Goal: Information Seeking & Learning: Learn about a topic

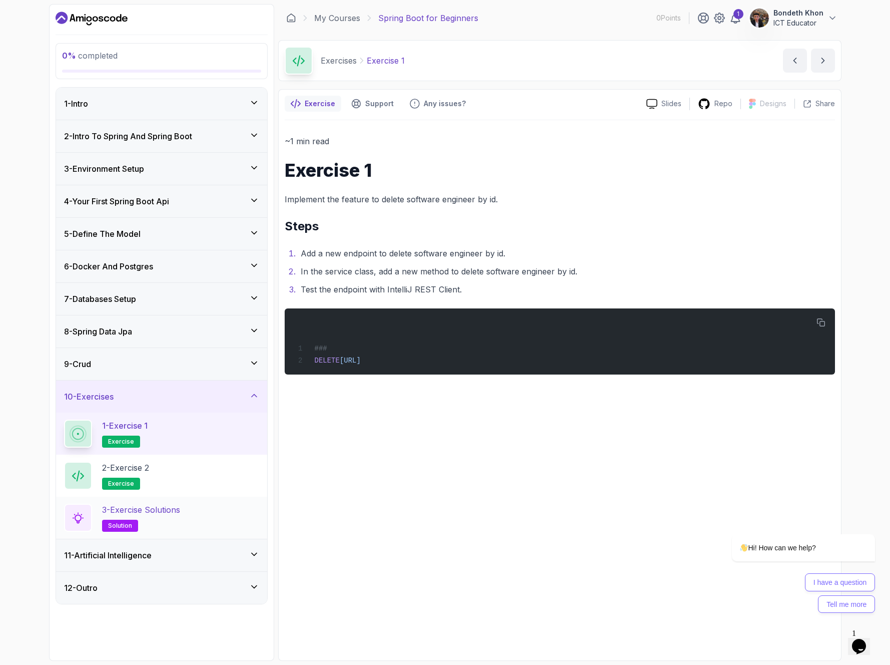
click at [181, 497] on div "3 - Exercise Solutions solution" at bounding box center [161, 517] width 211 height 42
click at [253, 553] on icon at bounding box center [254, 554] width 10 height 10
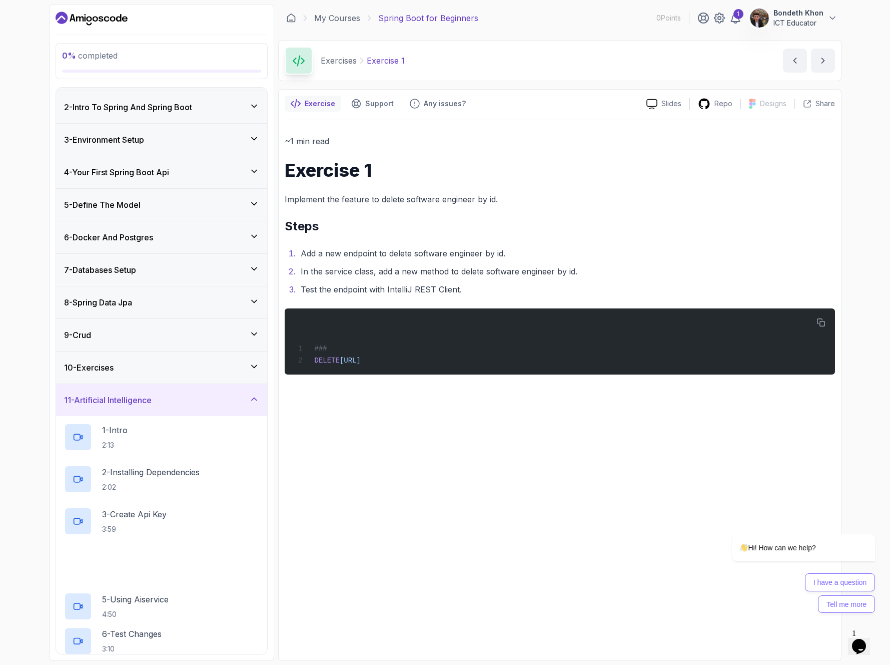
scroll to position [118, 0]
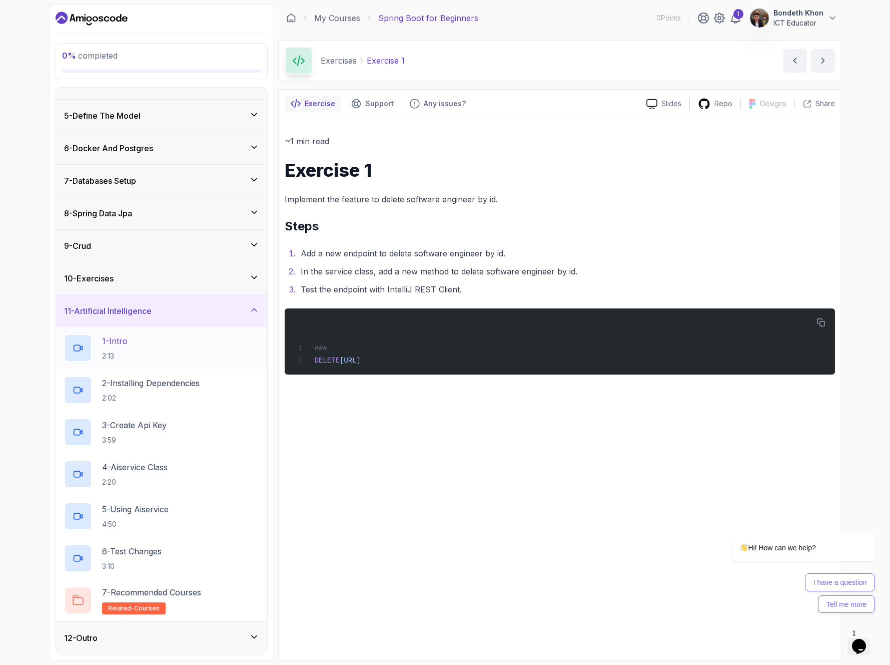
click at [145, 352] on div "1 - Intro 2:13" at bounding box center [161, 348] width 195 height 28
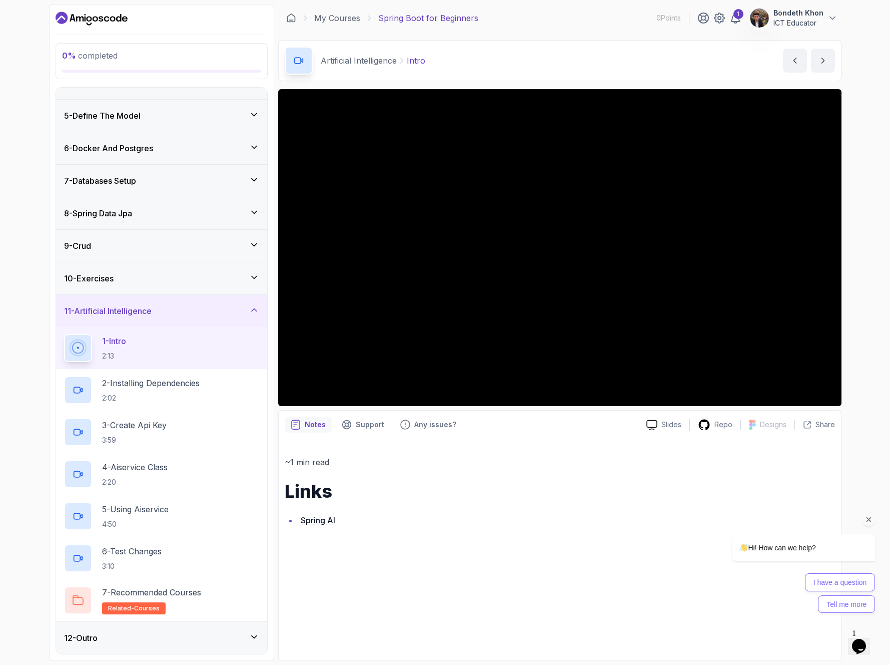
click at [871, 519] on icon "Chat attention grabber" at bounding box center [869, 519] width 9 height 9
click at [832, 639] on icon "Close" at bounding box center [832, 643] width 0 height 9
click at [867, 639] on div "Opens Chat This icon Opens the chat window." at bounding box center [859, 646] width 16 height 16
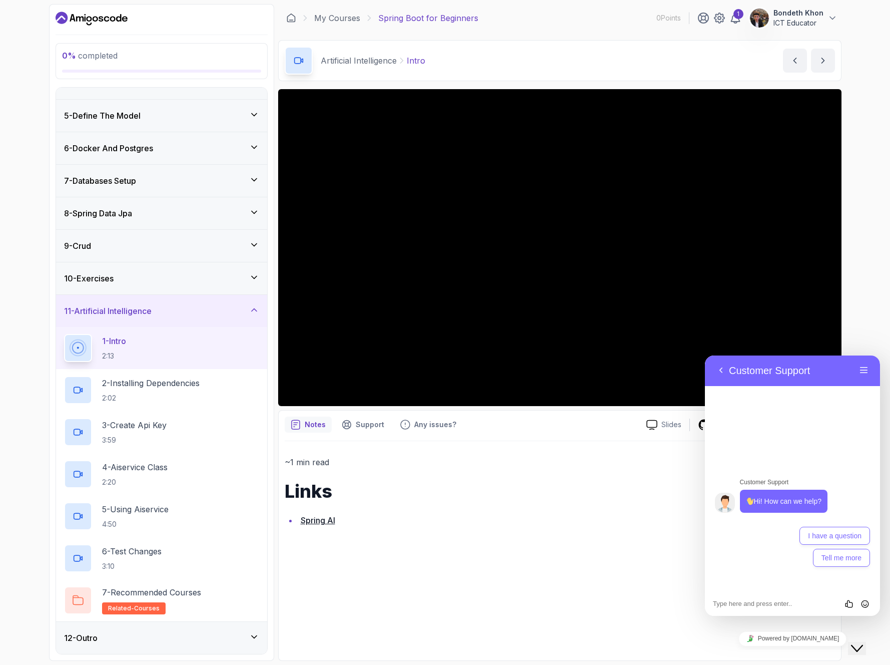
click at [862, 642] on icon "Close Chat This icon closes the chat window." at bounding box center [857, 648] width 12 height 12
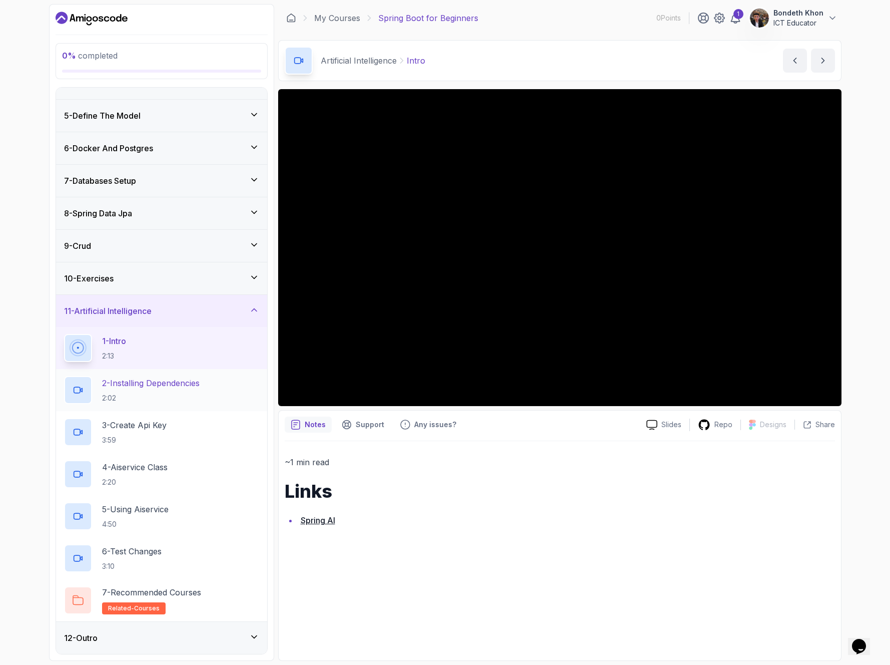
click at [143, 386] on p "2 - Installing Dependencies" at bounding box center [151, 383] width 98 height 12
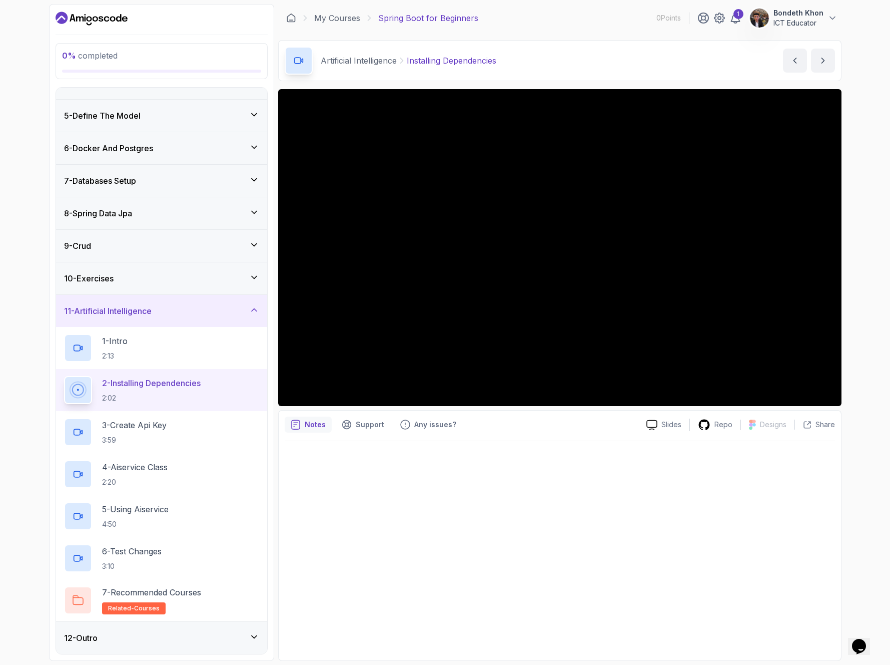
click at [255, 634] on icon at bounding box center [254, 637] width 10 height 10
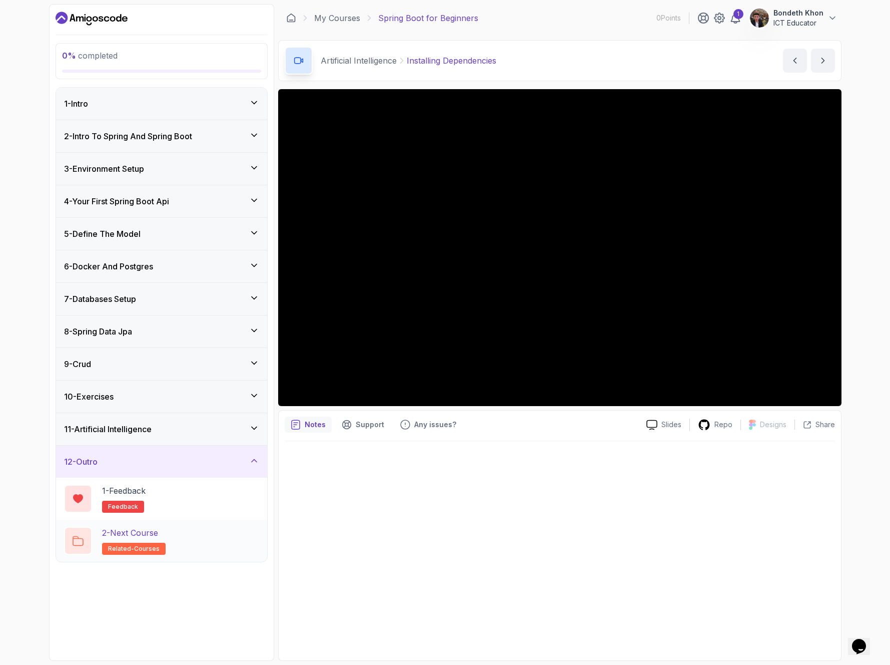
click at [156, 536] on p "2 - Next Course" at bounding box center [130, 532] width 56 height 12
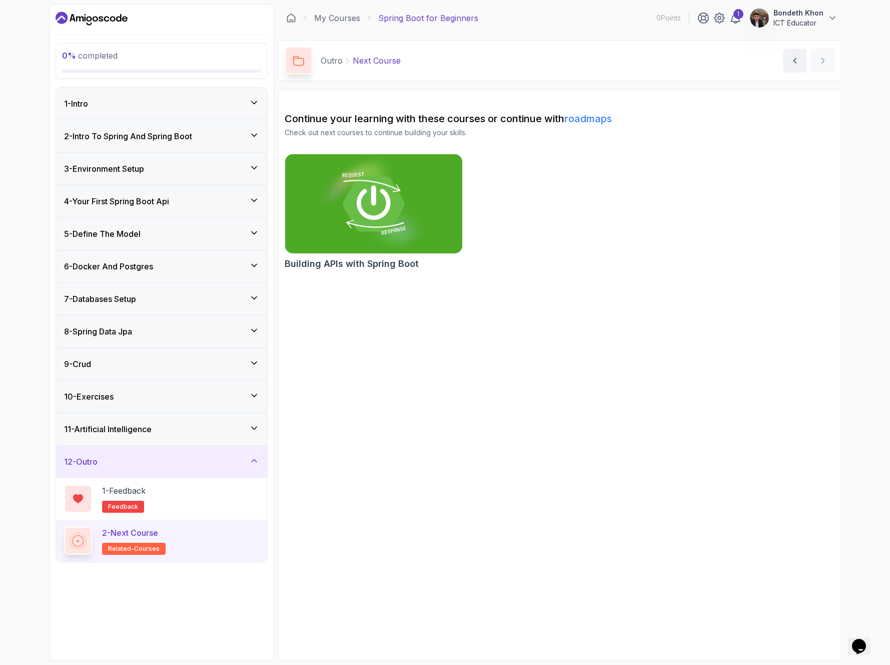
click at [383, 214] on img at bounding box center [374, 204] width 186 height 104
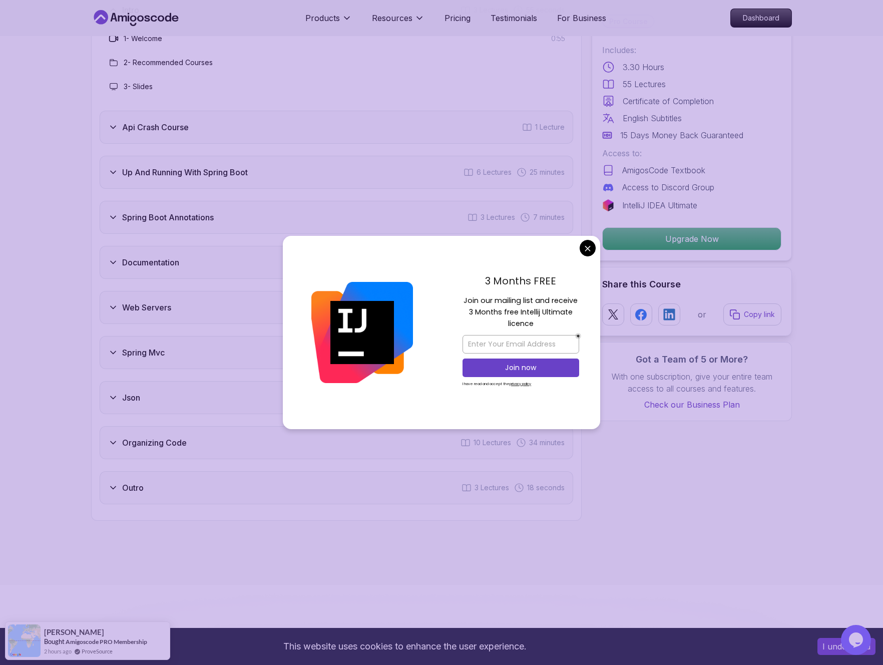
scroll to position [1710, 0]
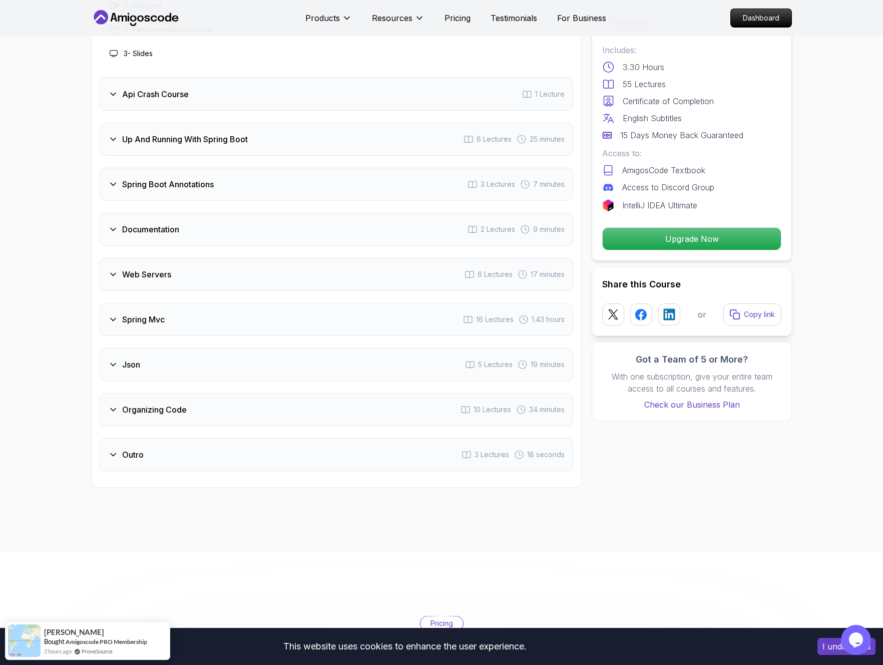
click at [587, 249] on body "This website uses cookies to enhance the user experience. I understand Products…" at bounding box center [441, 606] width 883 height 4633
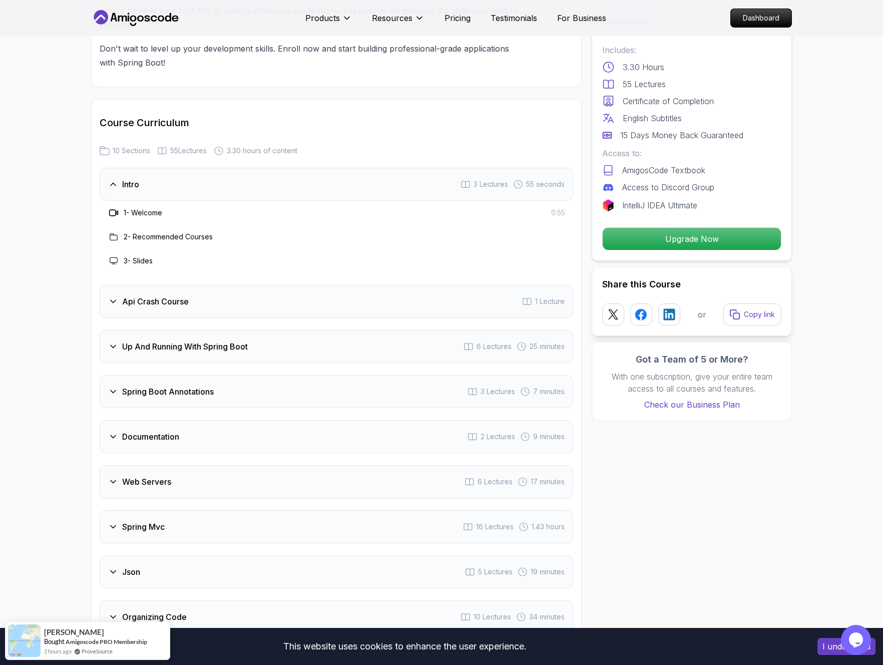
scroll to position [1502, 0]
click at [146, 209] on h3 "1 - Welcome" at bounding box center [143, 214] width 39 height 10
click at [116, 211] on icon at bounding box center [113, 214] width 7 height 6
click at [130, 179] on h3 "Intro" at bounding box center [130, 185] width 17 height 12
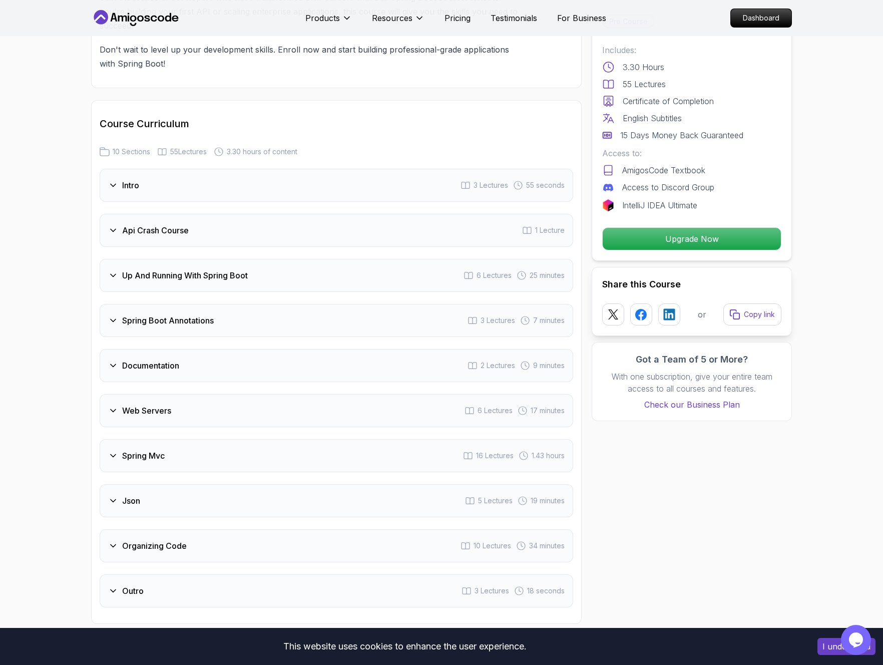
click at [130, 179] on h3 "Intro" at bounding box center [130, 185] width 17 height 12
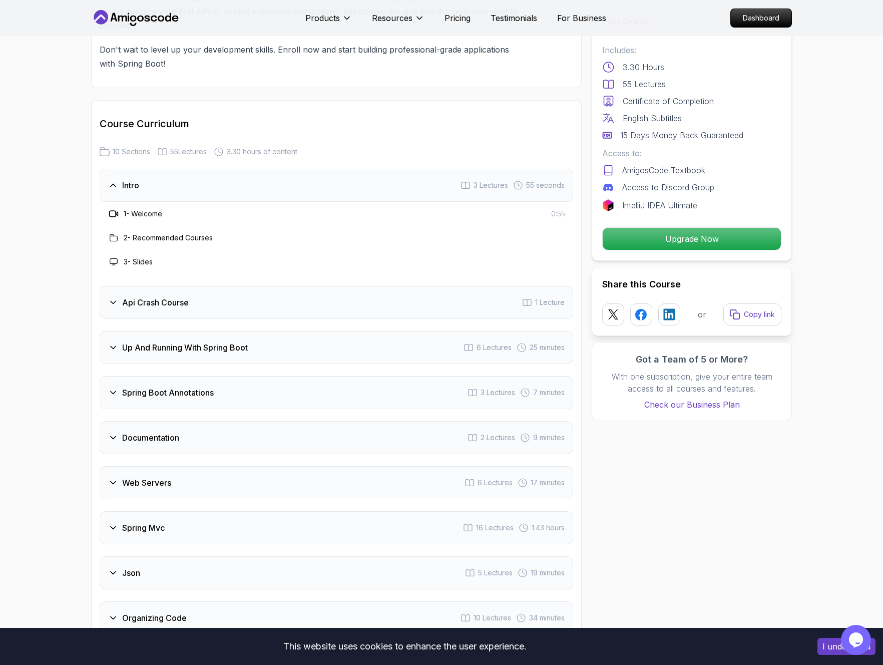
click at [142, 209] on h3 "1 - Welcome" at bounding box center [143, 214] width 39 height 10
click at [113, 209] on icon at bounding box center [114, 214] width 10 height 10
click at [190, 208] on div "1 - Welcome 0:55" at bounding box center [336, 214] width 457 height 12
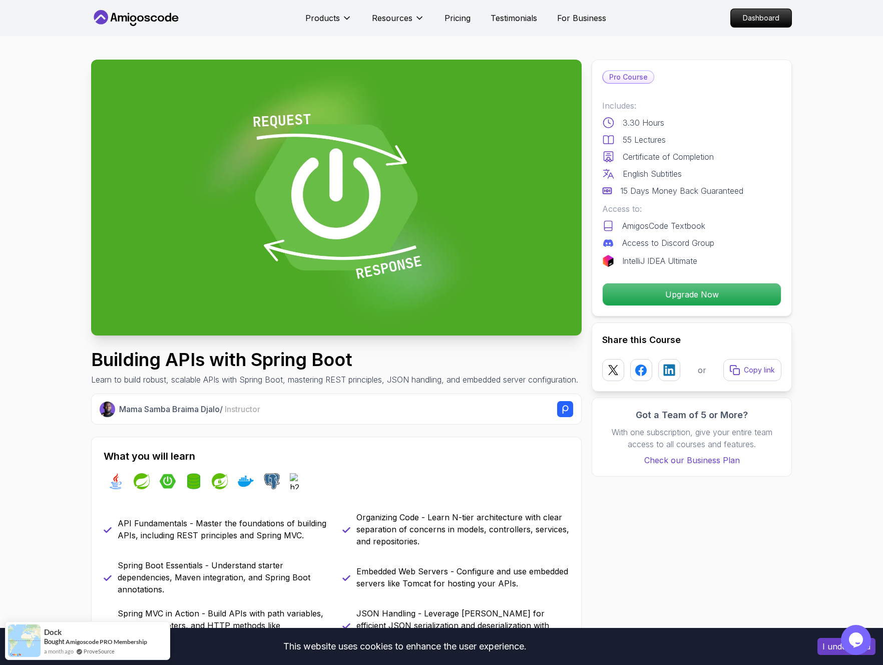
scroll to position [0, 0]
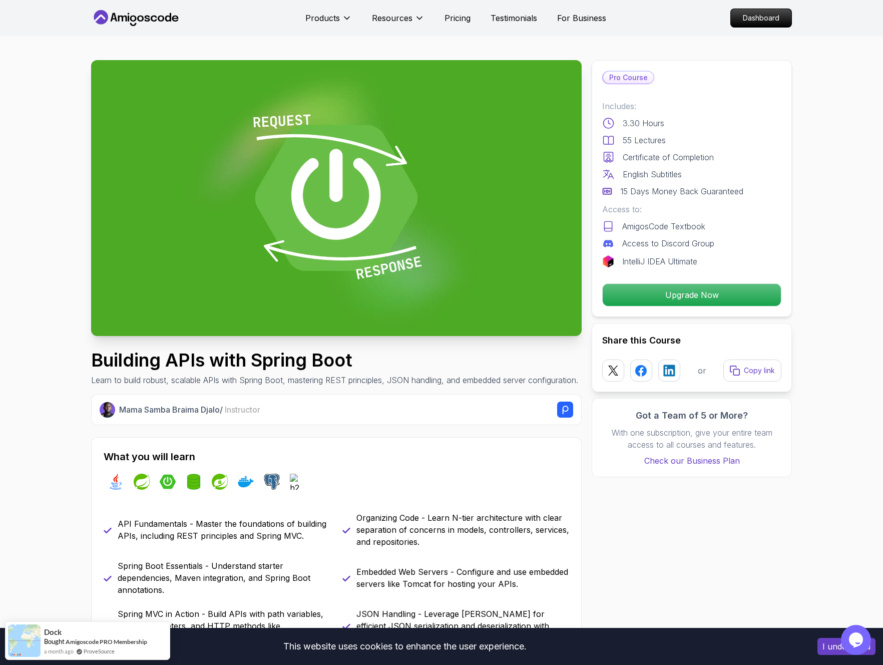
click at [354, 168] on img at bounding box center [336, 198] width 490 height 276
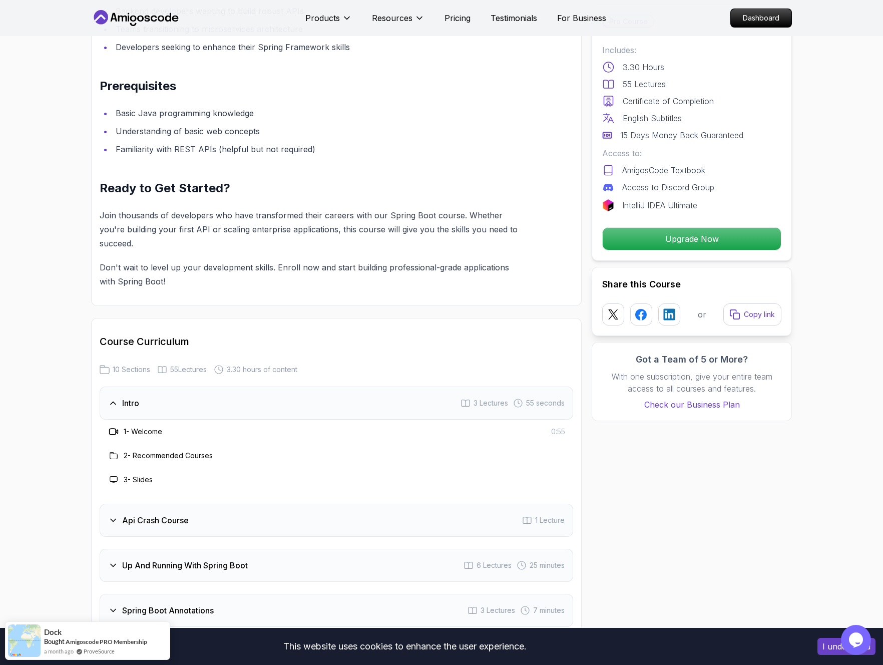
scroll to position [1483, 0]
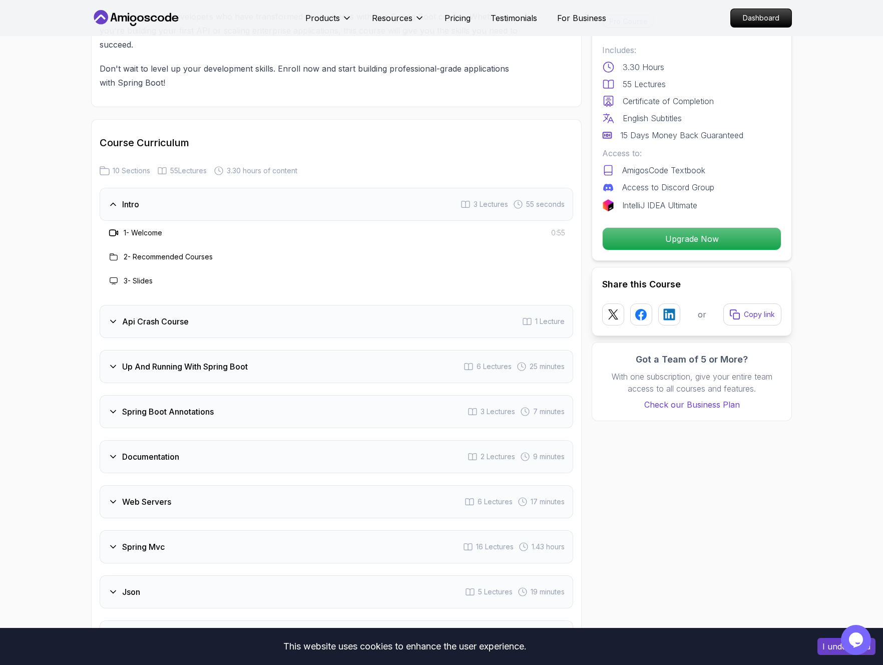
click at [371, 319] on div "Api Crash Course 1 Lecture" at bounding box center [336, 321] width 473 height 33
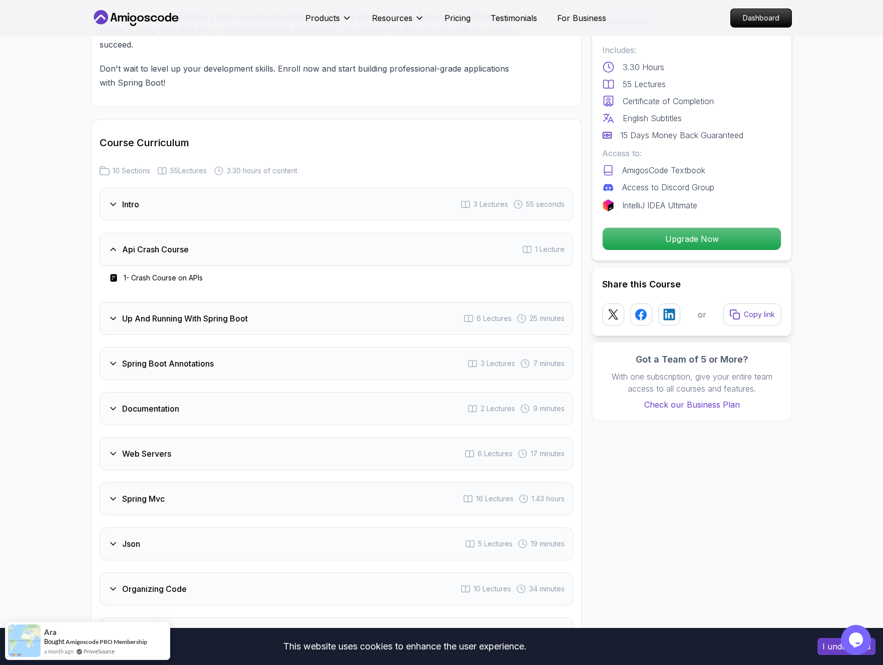
click at [148, 273] on h3 "1 - Crash Course on APIs" at bounding box center [163, 278] width 79 height 10
click at [138, 312] on h3 "Up And Running With Spring Boot" at bounding box center [185, 318] width 126 height 12
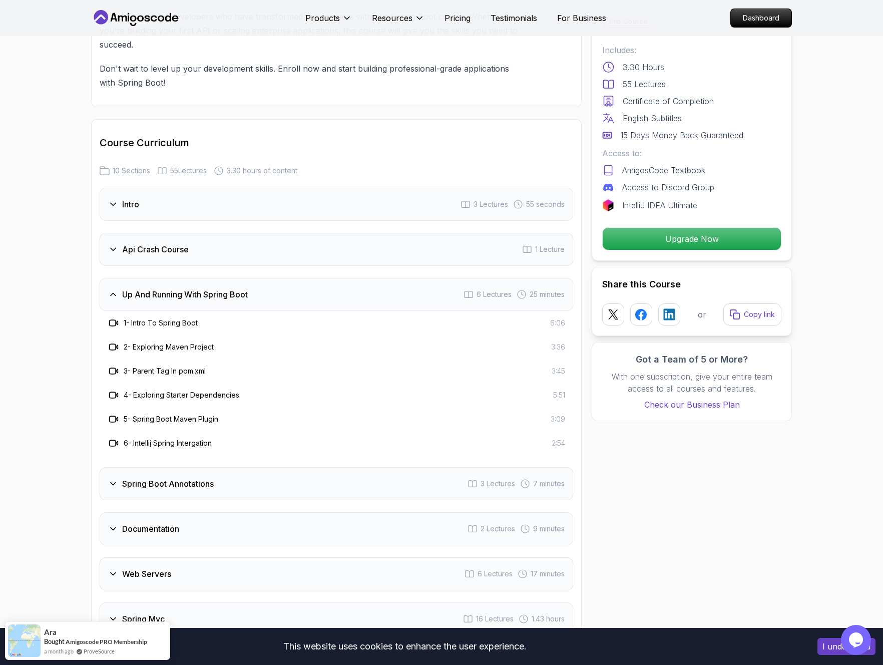
click at [112, 318] on icon at bounding box center [114, 323] width 10 height 10
click at [129, 198] on h3 "Intro" at bounding box center [130, 204] width 17 height 12
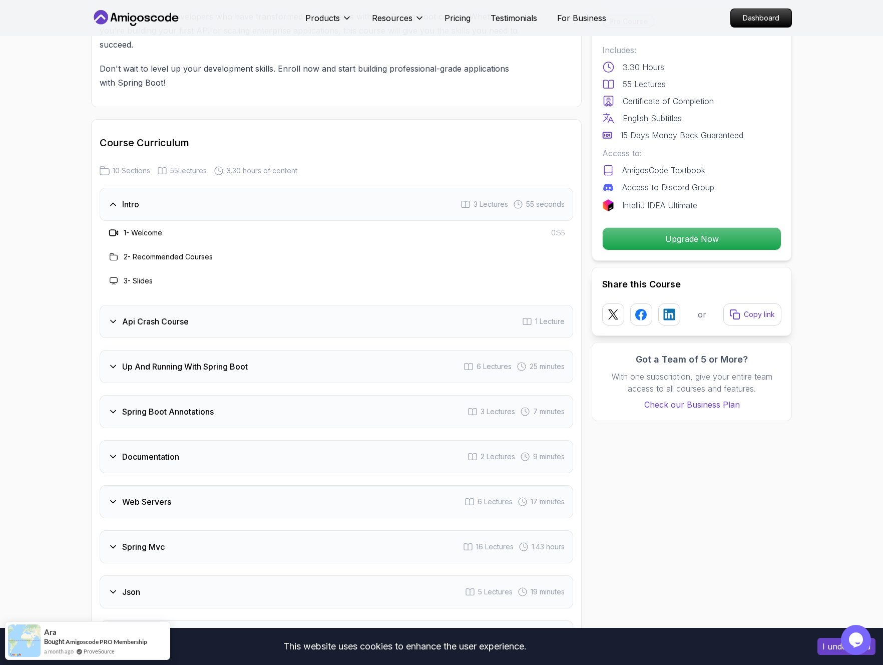
click at [162, 252] on h3 "2 - Recommended Courses" at bounding box center [168, 257] width 89 height 10
click at [152, 276] on h3 "3 - Slides" at bounding box center [138, 281] width 29 height 10
click at [148, 362] on div "Up And Running With Spring Boot 6 Lectures 25 minutes" at bounding box center [336, 366] width 473 height 33
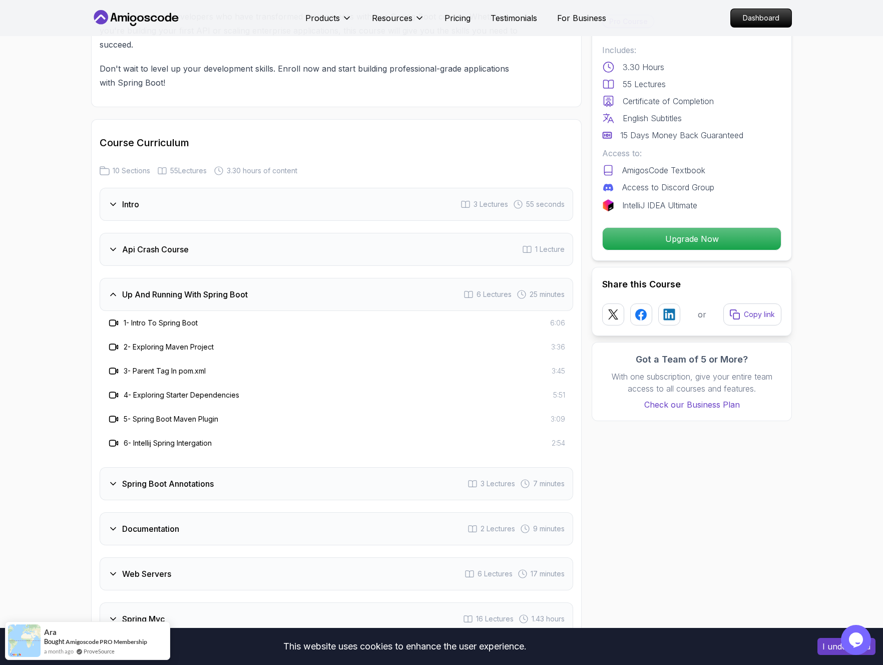
click at [183, 314] on div "1 - Intro To Spring Boot 6:06" at bounding box center [336, 323] width 473 height 24
click at [176, 342] on h3 "2 - Exploring Maven Project" at bounding box center [169, 347] width 90 height 10
click at [111, 366] on icon at bounding box center [114, 371] width 10 height 10
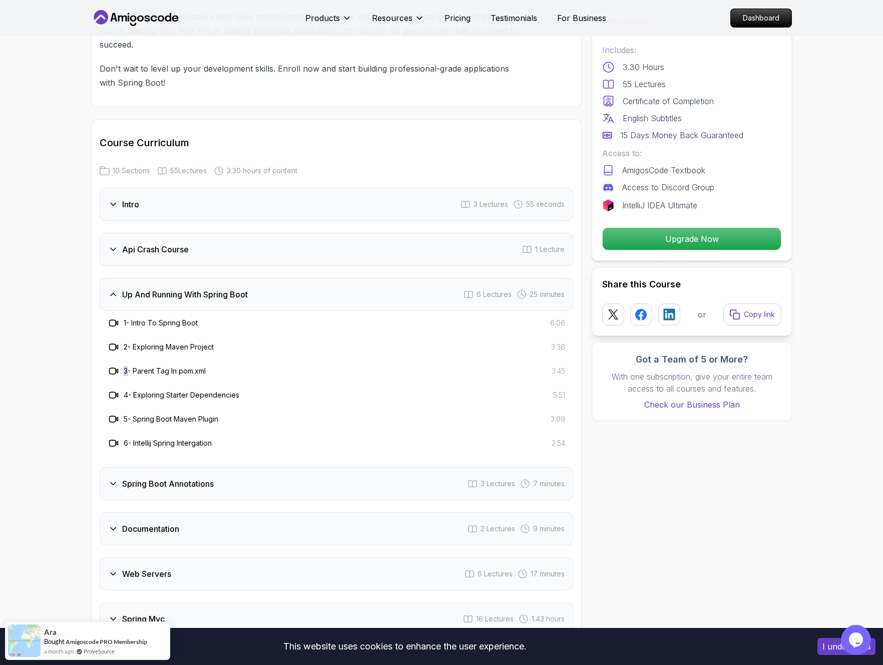
click at [111, 366] on icon at bounding box center [114, 371] width 10 height 10
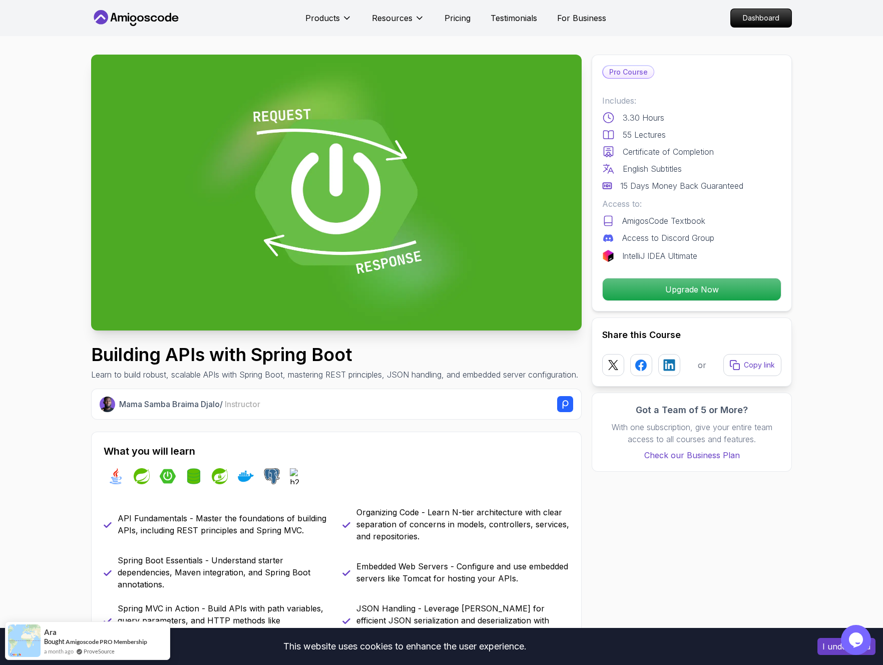
scroll to position [0, 0]
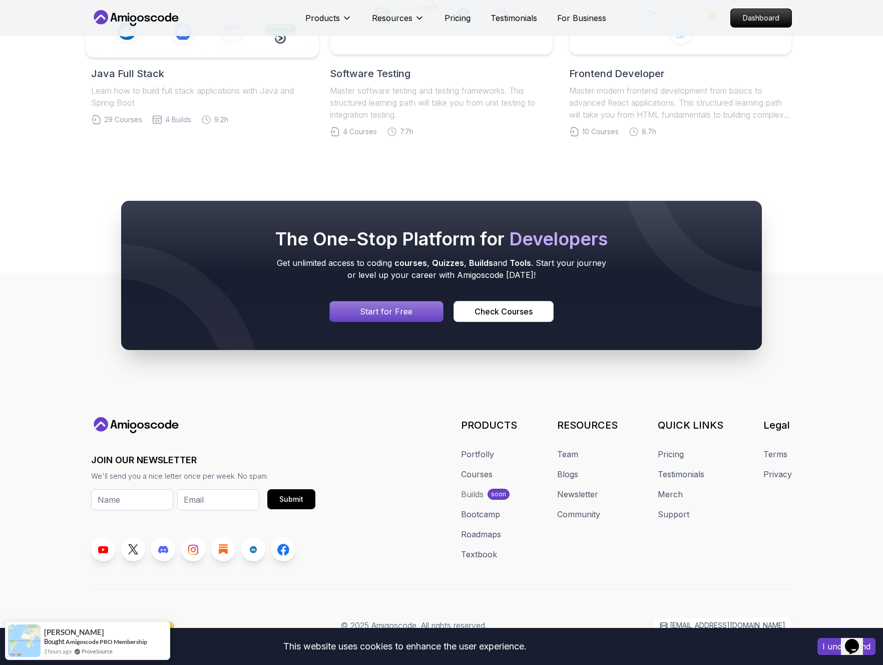
scroll to position [2437, 0]
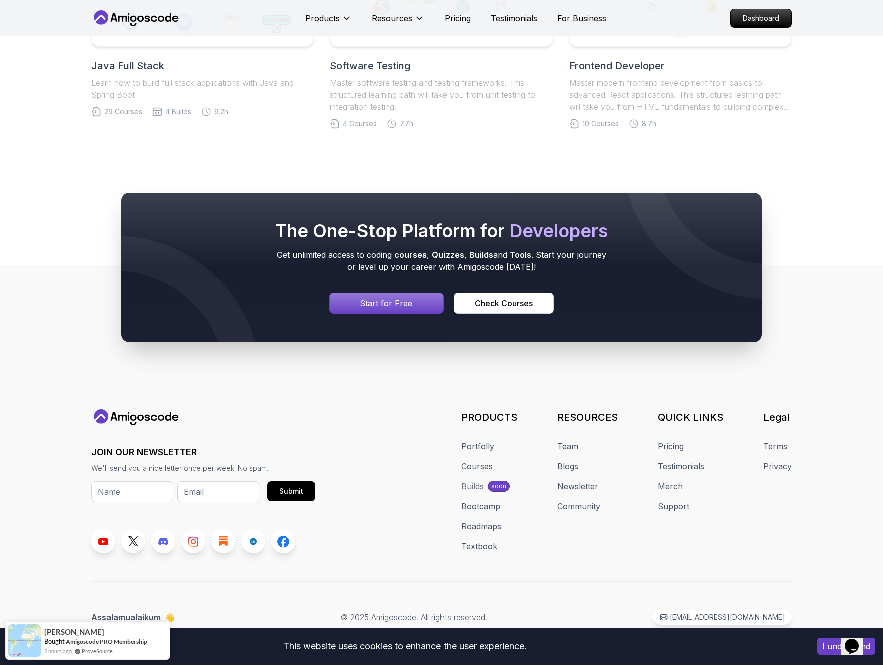
click at [396, 307] on p "Start for Free" at bounding box center [386, 303] width 53 height 12
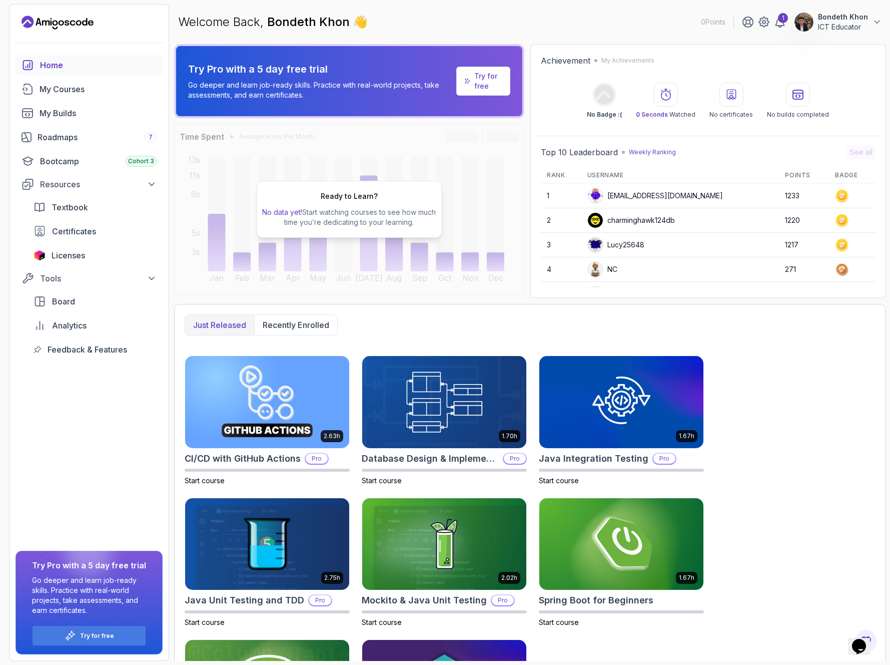
click at [486, 80] on p "Try for free" at bounding box center [488, 81] width 28 height 20
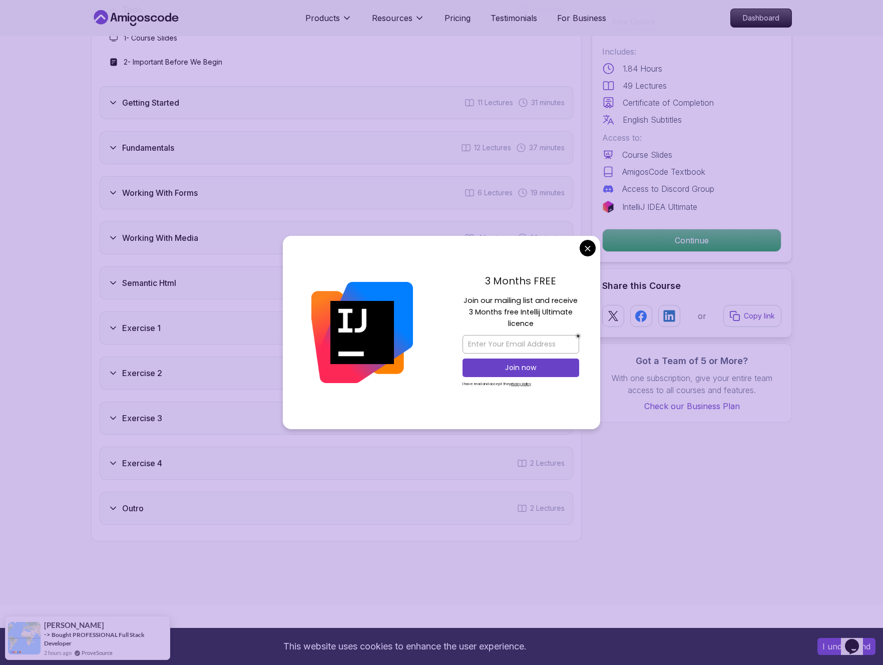
scroll to position [1350, 0]
click at [588, 251] on body "This website uses cookies to enhance the user experience. I understand Products…" at bounding box center [441, 343] width 883 height 3386
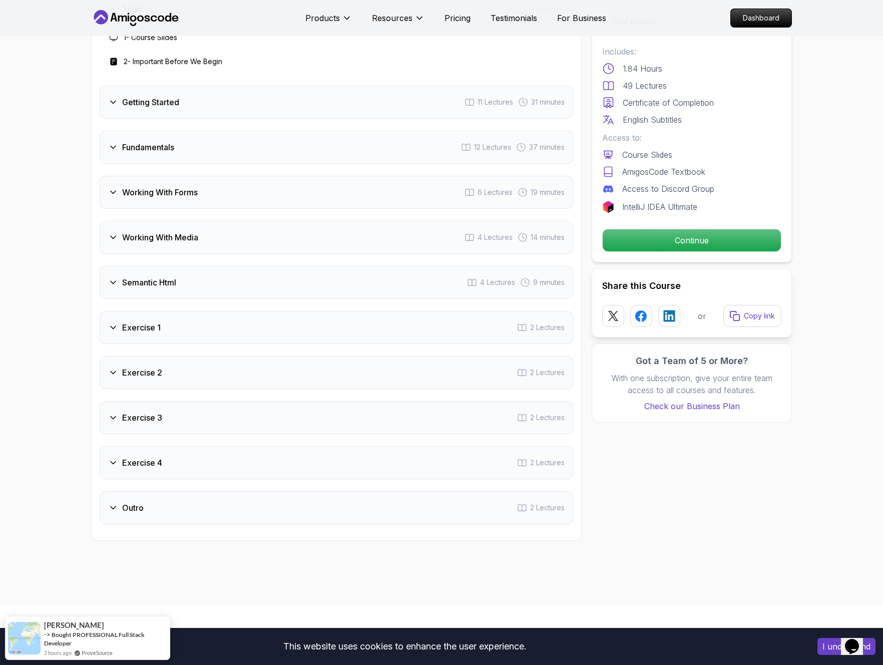
click at [116, 281] on icon at bounding box center [113, 282] width 10 height 10
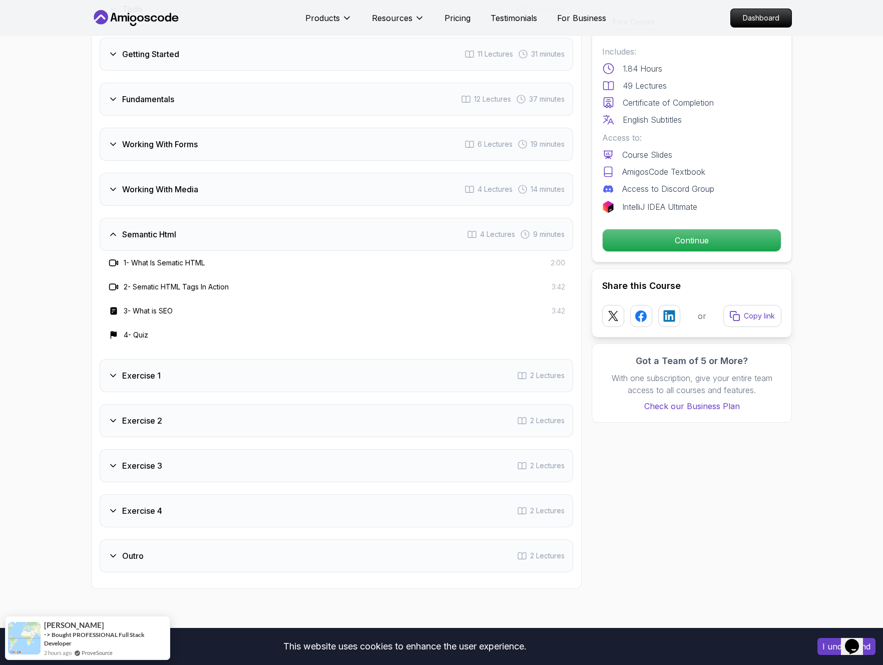
click at [113, 189] on icon at bounding box center [113, 189] width 10 height 10
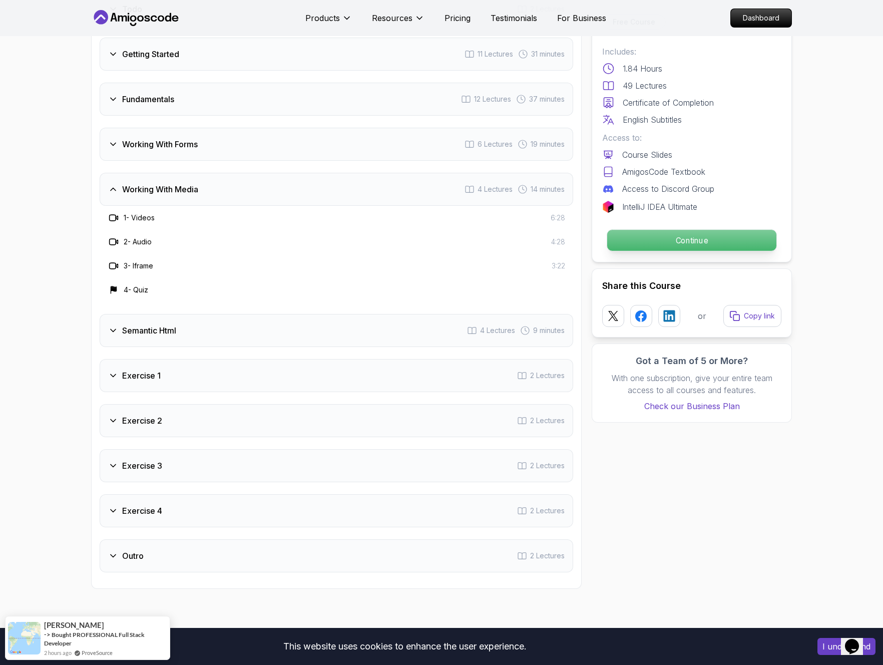
click at [699, 241] on p "Continue" at bounding box center [691, 240] width 169 height 21
